Goal: Transaction & Acquisition: Obtain resource

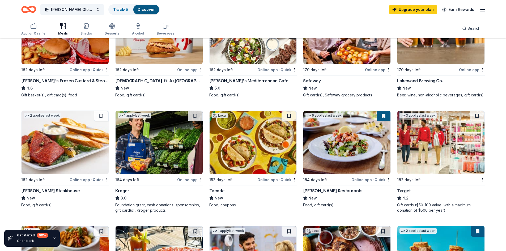
scroll to position [239, 0]
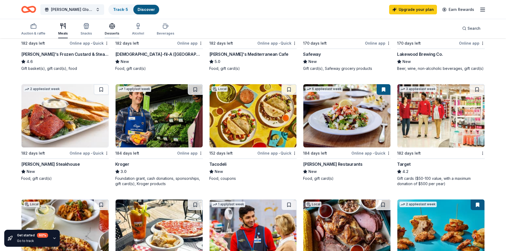
click at [113, 28] on icon "button" at bounding box center [112, 26] width 6 height 6
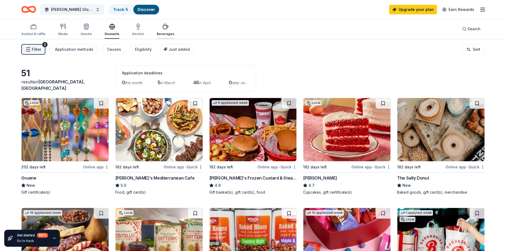
click at [165, 27] on icon "button" at bounding box center [165, 26] width 6 height 6
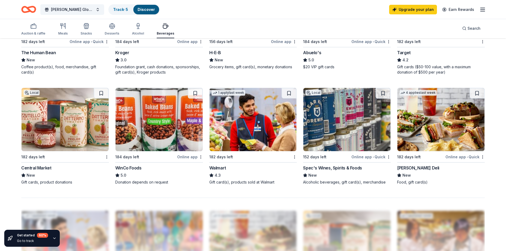
scroll to position [372, 0]
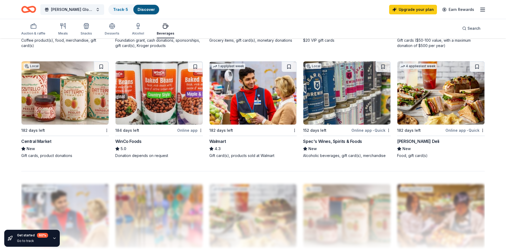
click at [363, 104] on img at bounding box center [347, 92] width 87 height 63
